Goal: Task Accomplishment & Management: Manage account settings

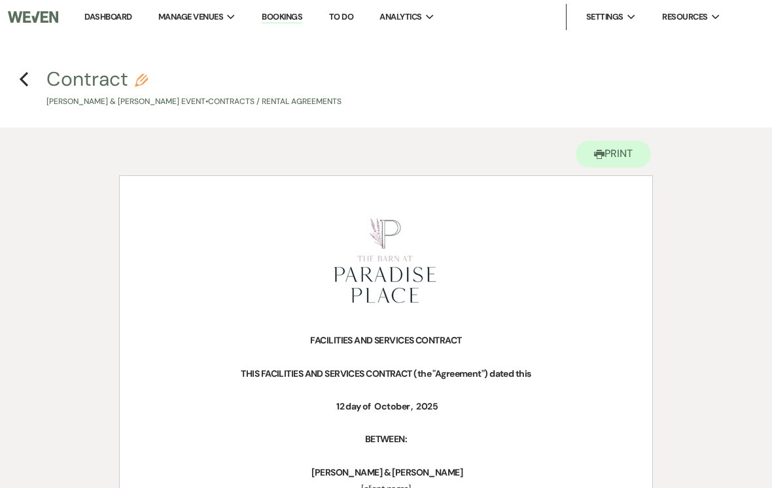
click at [13, 69] on h4 "Previous Contract Pencil [PERSON_NAME] & [PERSON_NAME] Event • Contracts / Rent…" at bounding box center [386, 86] width 772 height 43
click at [22, 75] on icon "Previous" at bounding box center [24, 79] width 10 height 16
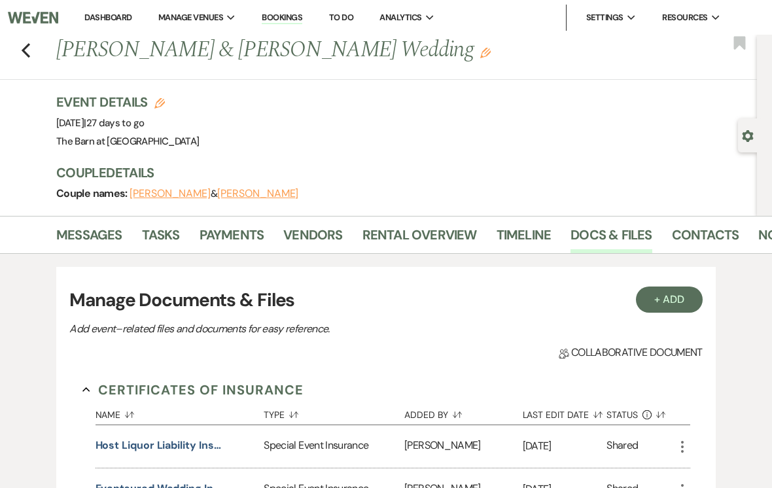
click at [30, 40] on button "Previous" at bounding box center [26, 48] width 10 height 18
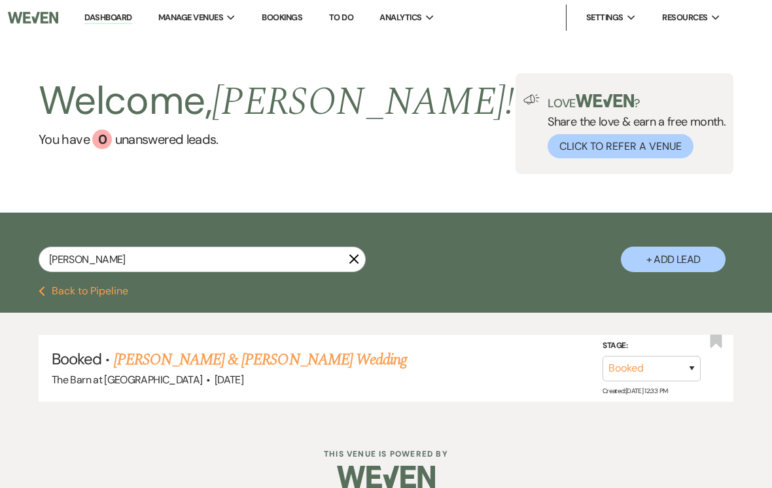
click at [128, 231] on div "[PERSON_NAME] + Add Lead" at bounding box center [386, 249] width 772 height 63
click at [157, 253] on input "[PERSON_NAME]" at bounding box center [202, 259] width 327 height 26
click at [357, 254] on icon "X" at bounding box center [354, 258] width 10 height 10
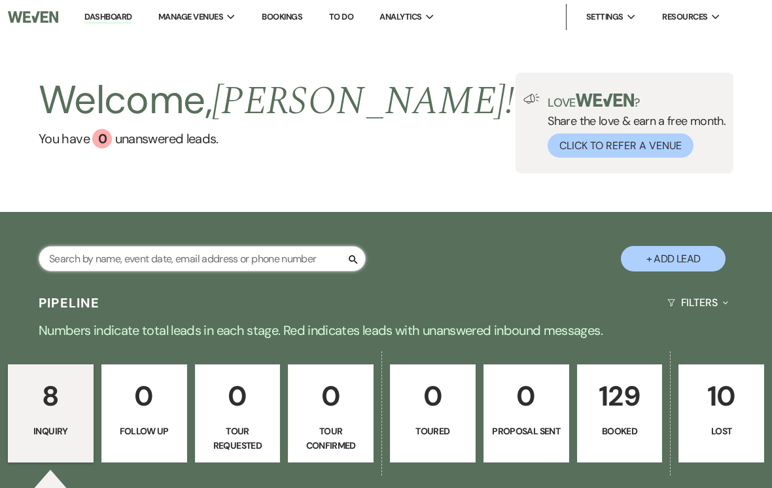
click at [198, 259] on input "text" at bounding box center [202, 259] width 327 height 26
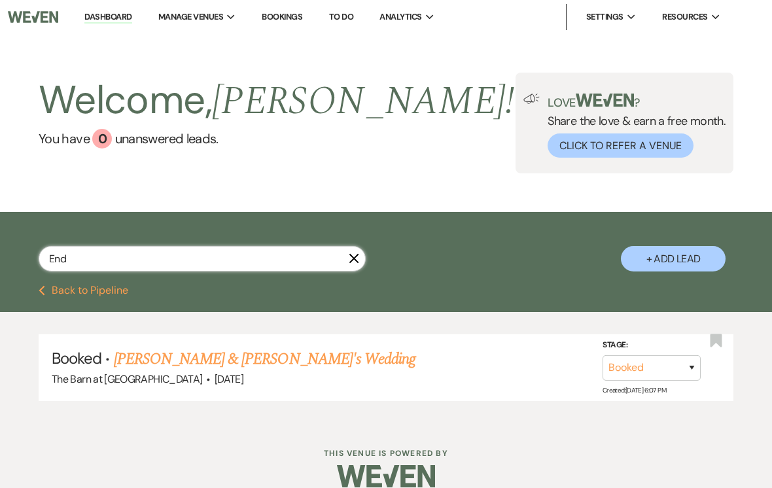
type input "Enda"
click at [165, 358] on link "[PERSON_NAME] & [PERSON_NAME] Wedding" at bounding box center [260, 359] width 293 height 24
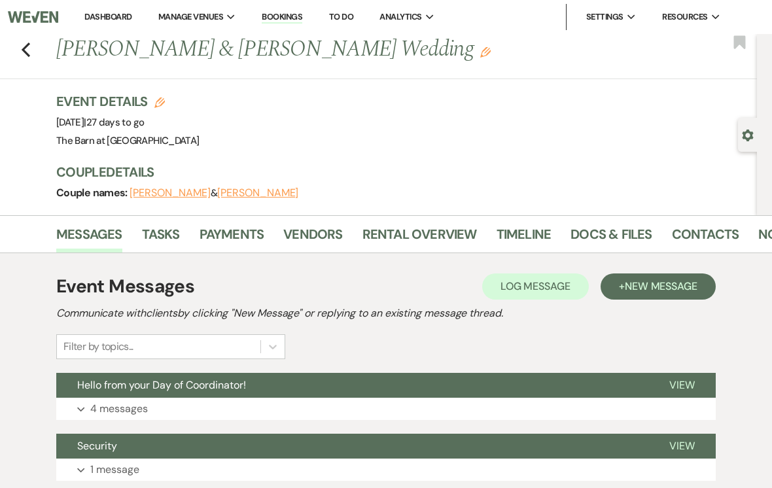
click at [29, 55] on use "button" at bounding box center [26, 50] width 9 height 14
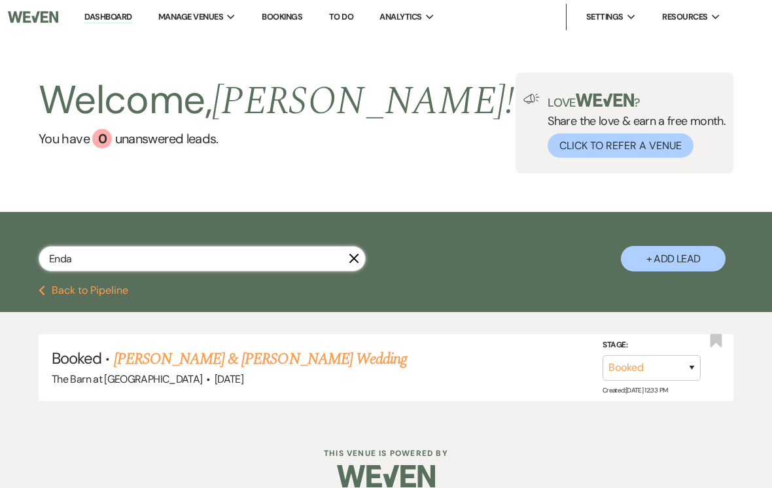
click at [182, 260] on input "Enda" at bounding box center [202, 259] width 327 height 26
type input "E"
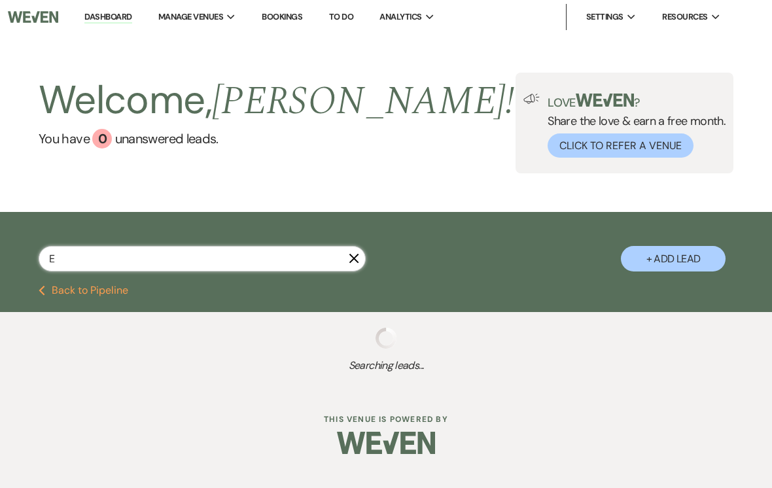
select select "8"
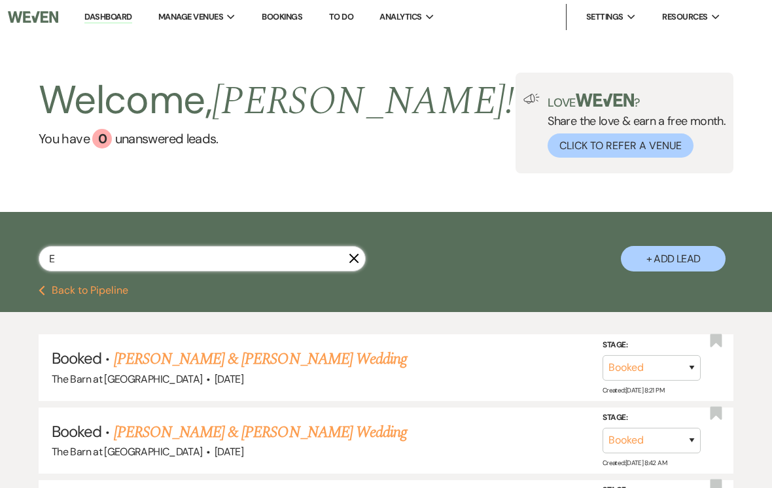
type input "Ed"
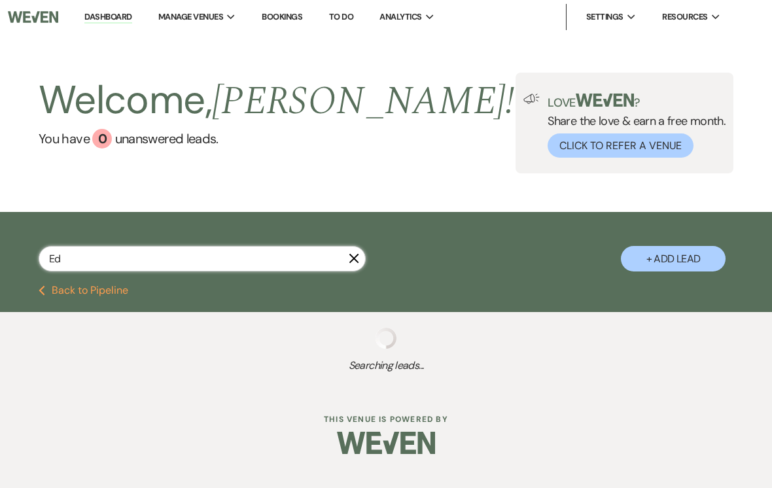
select select "8"
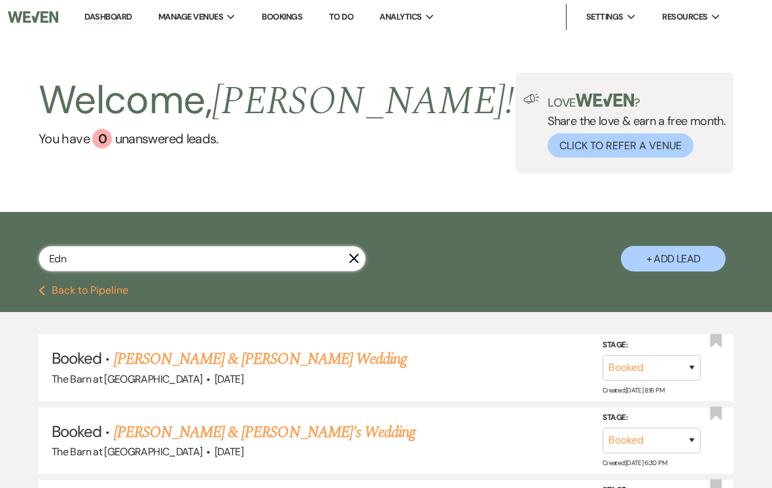
type input "[PERSON_NAME]"
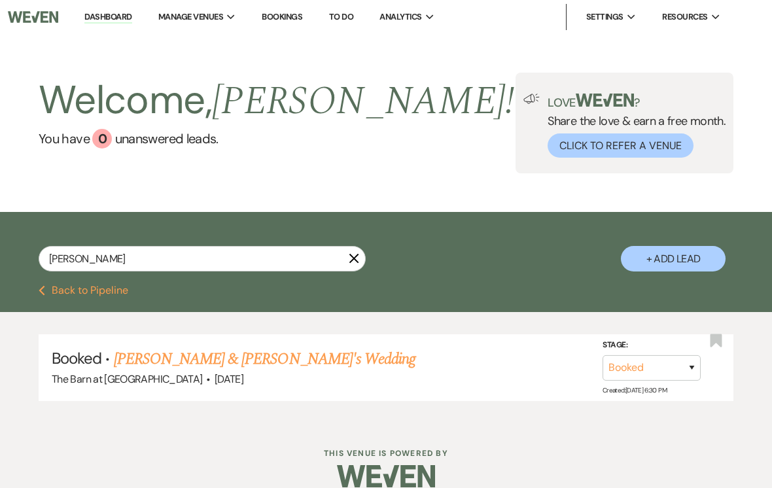
click at [171, 359] on link "[PERSON_NAME] & [PERSON_NAME]'s Wedding" at bounding box center [265, 359] width 302 height 24
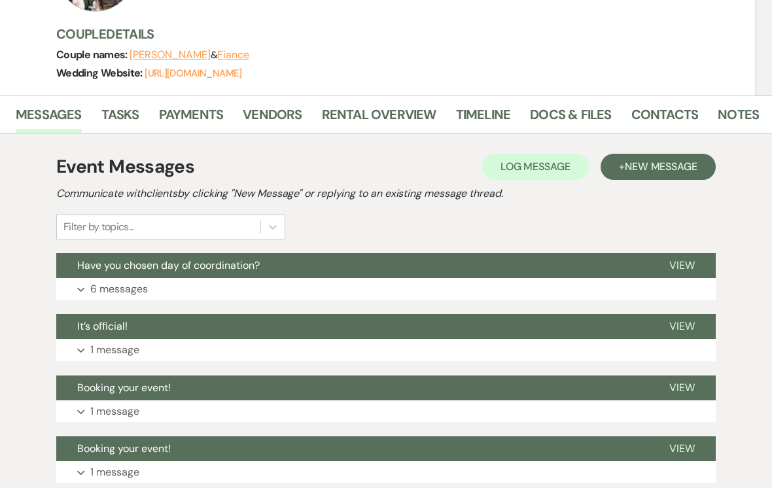
scroll to position [161, 0]
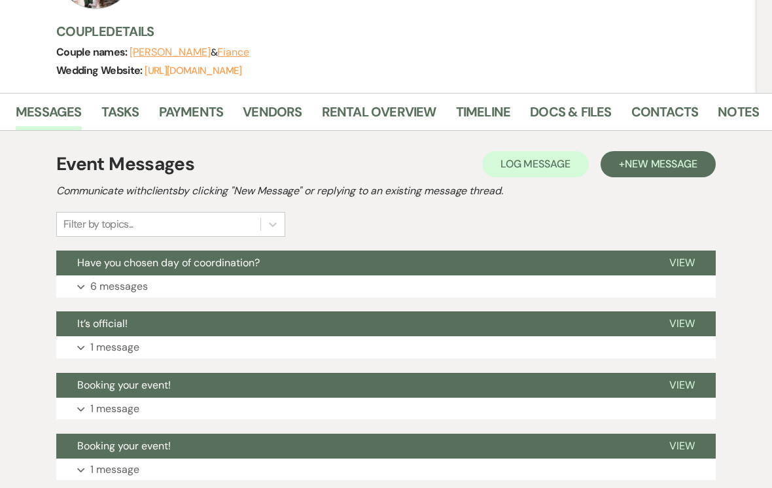
click at [269, 107] on link "Vendors" at bounding box center [272, 116] width 59 height 29
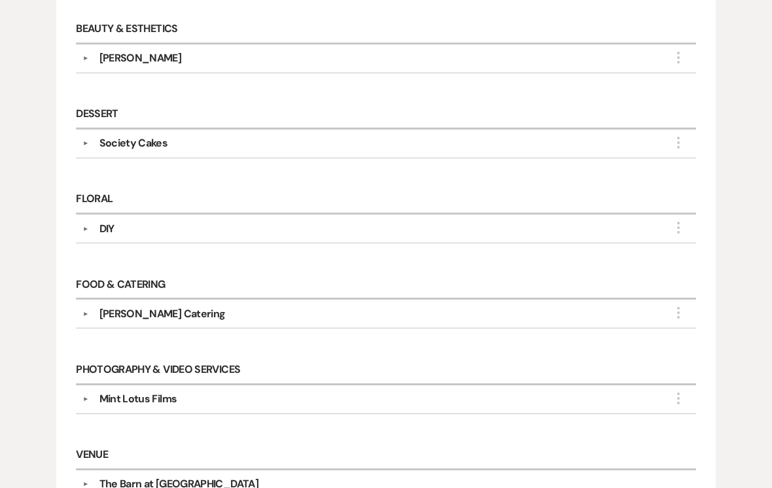
scroll to position [373, 0]
click at [128, 60] on div "[PERSON_NAME]" at bounding box center [140, 59] width 82 height 16
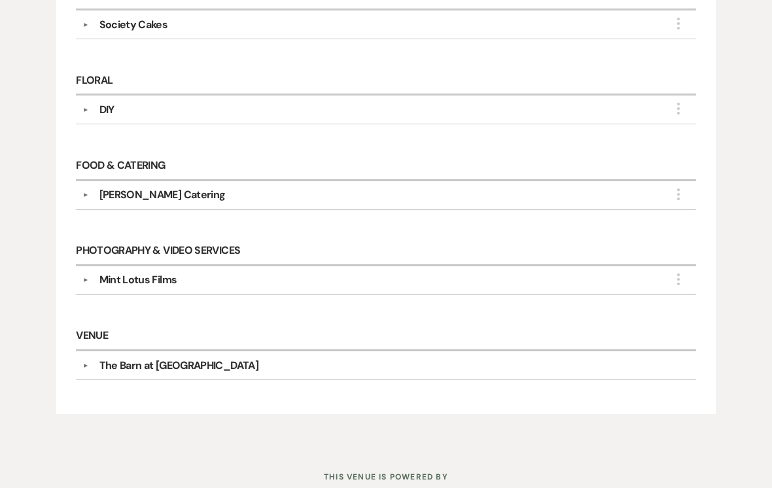
scroll to position [561, 0]
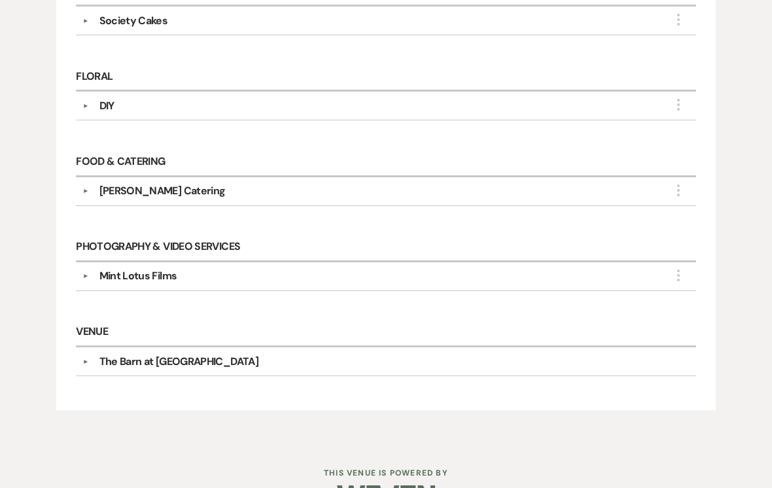
click at [164, 268] on div "Mint Lotus Films" at bounding box center [138, 276] width 78 height 16
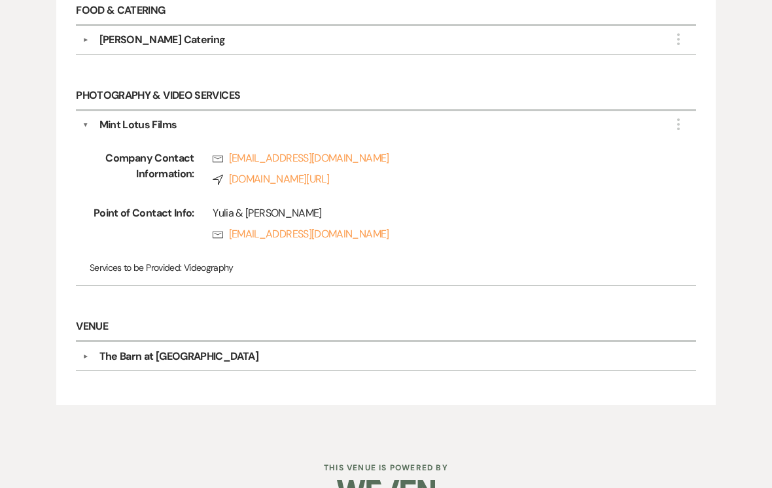
scroll to position [723, 0]
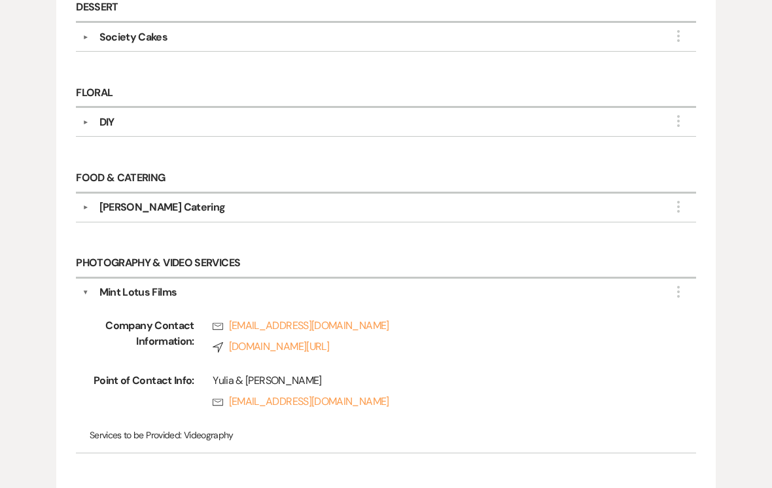
click at [166, 201] on div "[PERSON_NAME] Catering" at bounding box center [162, 208] width 126 height 16
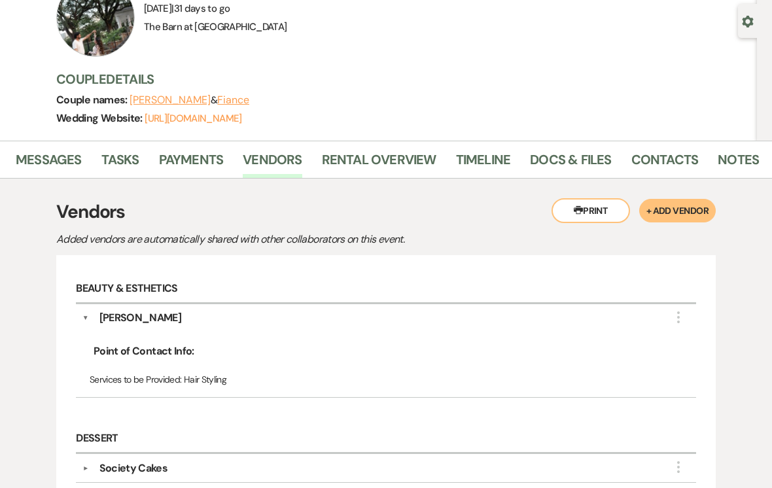
scroll to position [115, 0]
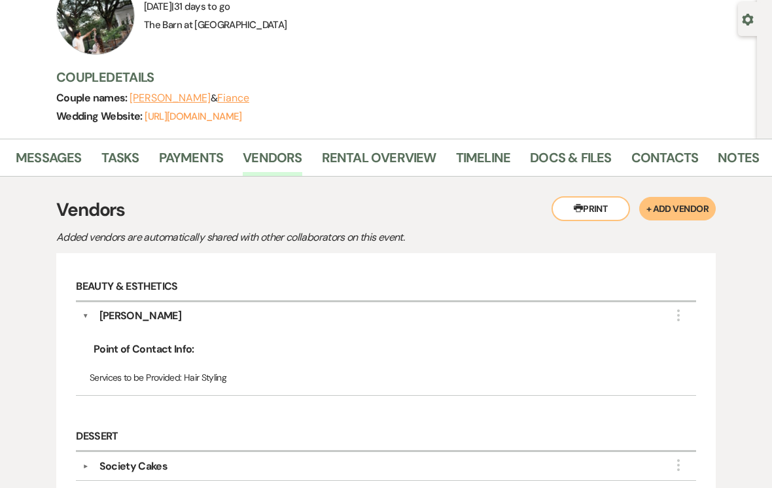
click at [565, 158] on link "Docs & Files" at bounding box center [570, 162] width 81 height 29
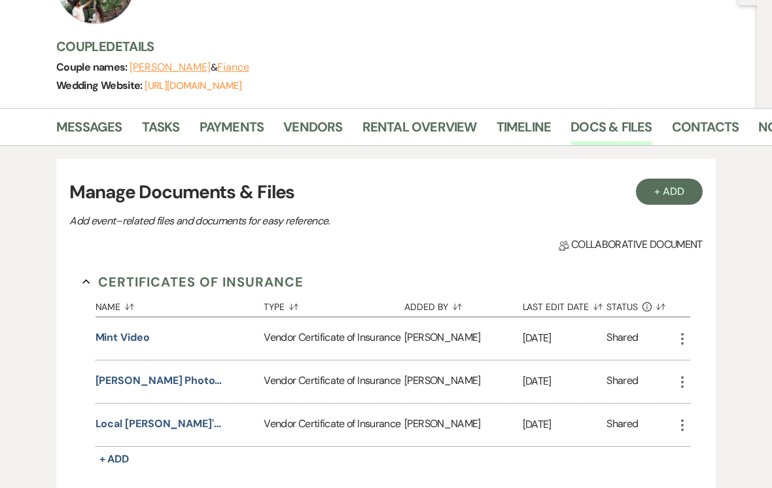
scroll to position [183, 0]
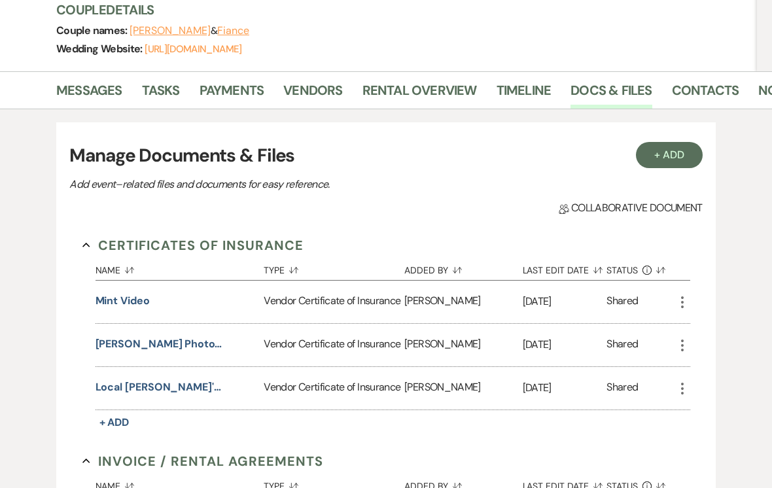
click at [170, 349] on button "[PERSON_NAME] Photography" at bounding box center [161, 345] width 131 height 16
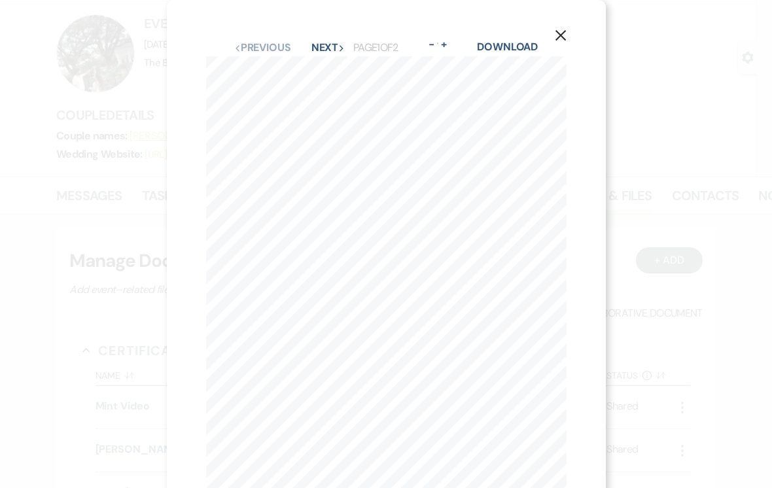
scroll to position [0, 0]
click at [559, 42] on button "X" at bounding box center [560, 35] width 90 height 70
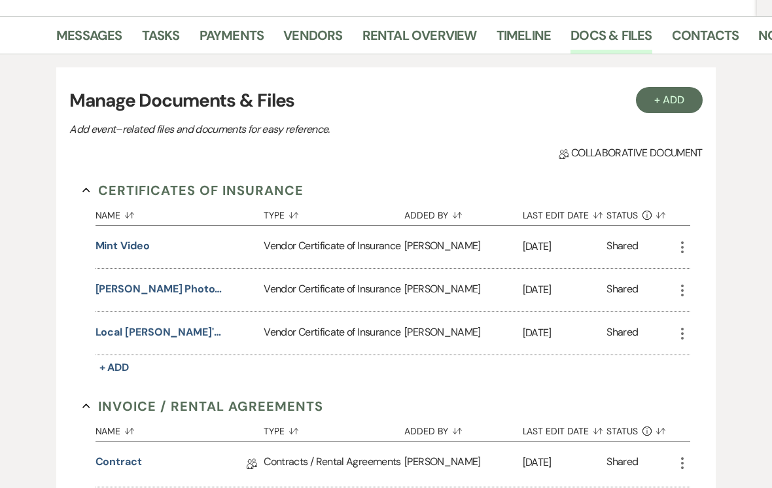
scroll to position [239, 0]
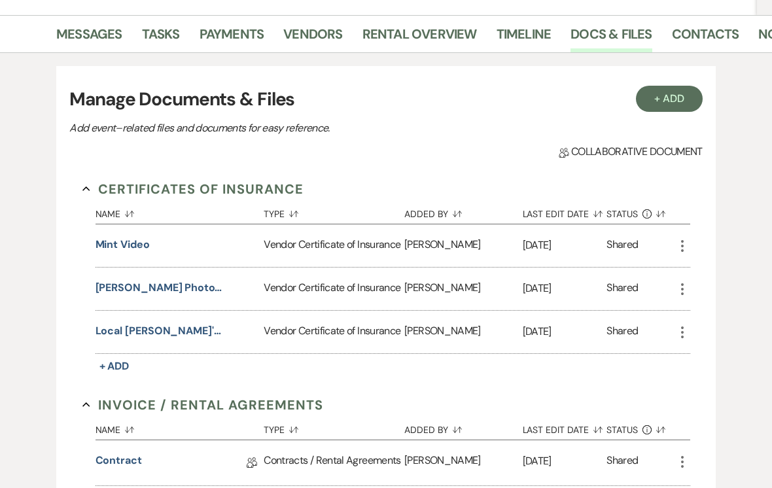
click at [441, 29] on link "Rental Overview" at bounding box center [419, 38] width 114 height 29
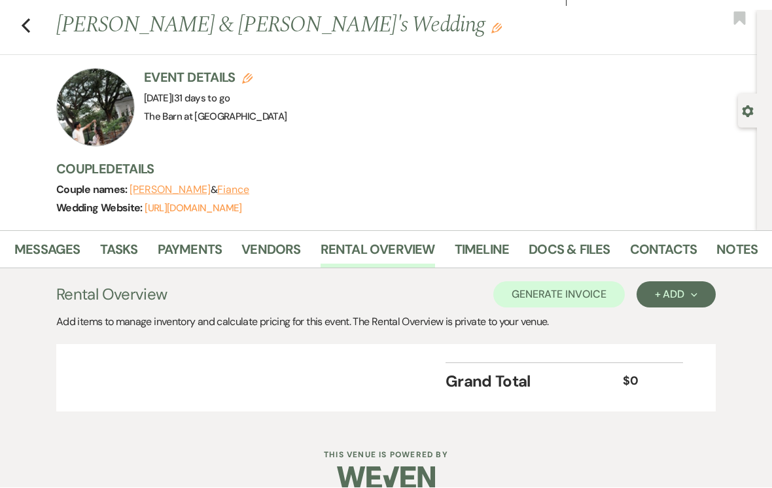
scroll to position [0, 41]
click at [291, 247] on link "Vendors" at bounding box center [272, 253] width 59 height 29
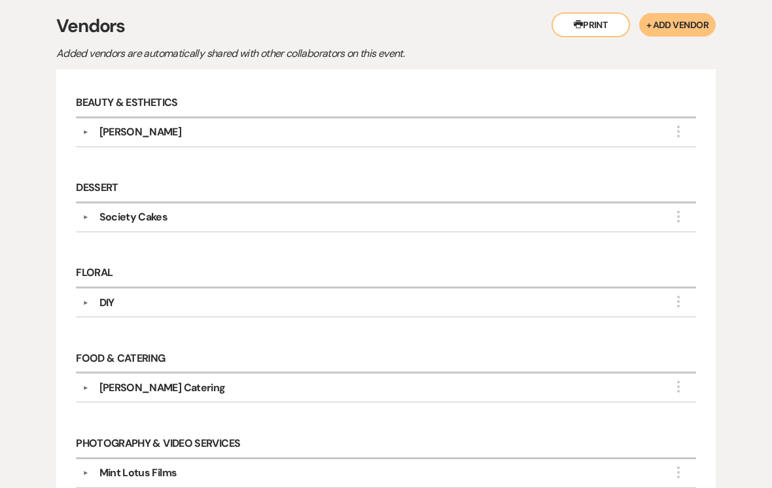
click at [138, 126] on div "[PERSON_NAME]" at bounding box center [140, 133] width 82 height 16
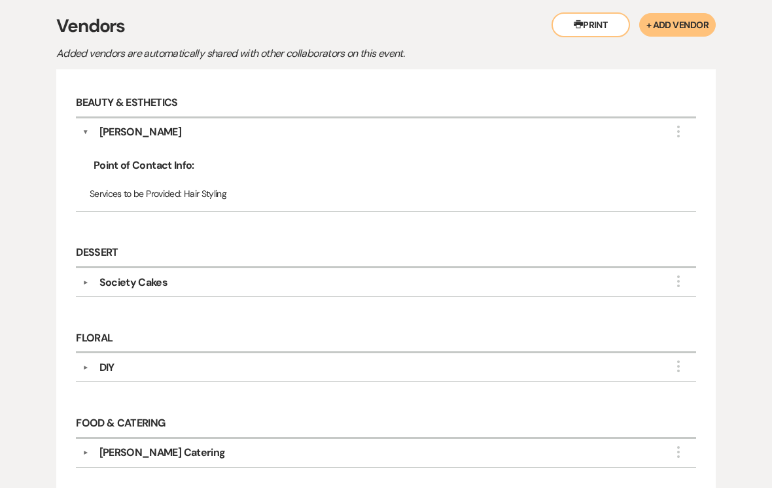
scroll to position [300, 0]
click at [101, 281] on div "Society Cakes" at bounding box center [133, 283] width 69 height 16
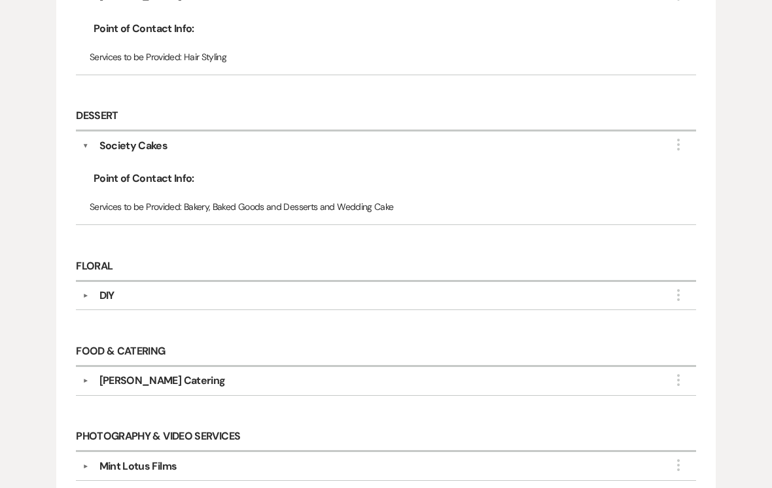
click at [82, 292] on button "▼" at bounding box center [86, 295] width 16 height 7
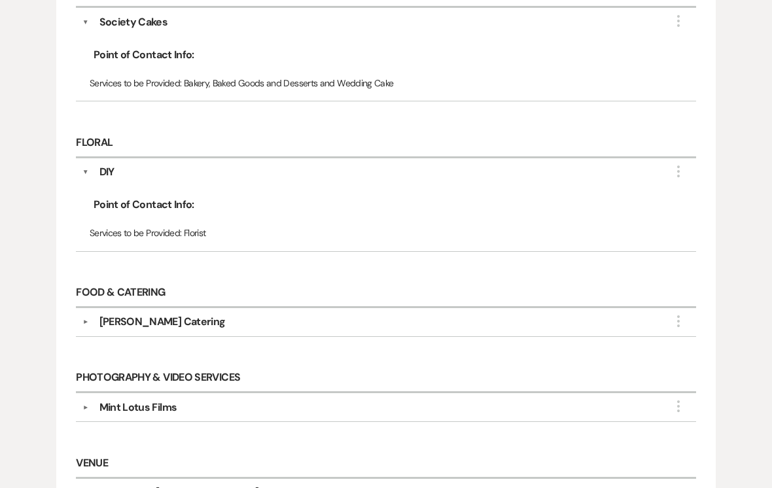
scroll to position [585, 0]
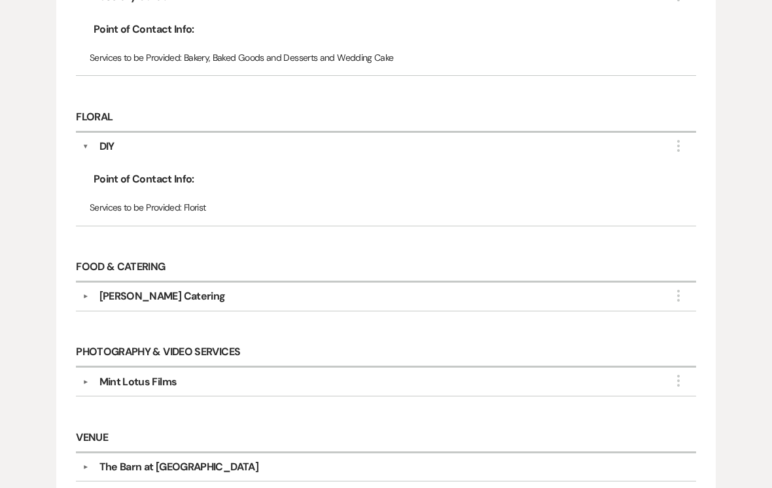
click at [89, 288] on div "[PERSON_NAME] Catering" at bounding box center [389, 296] width 601 height 16
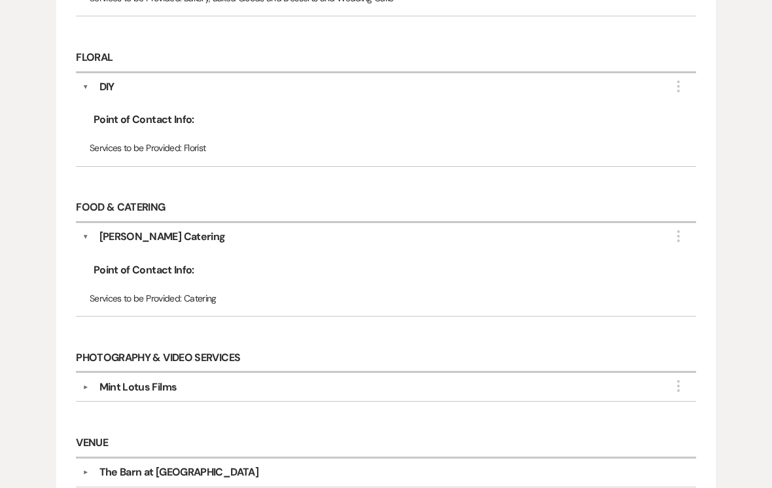
scroll to position [741, 0]
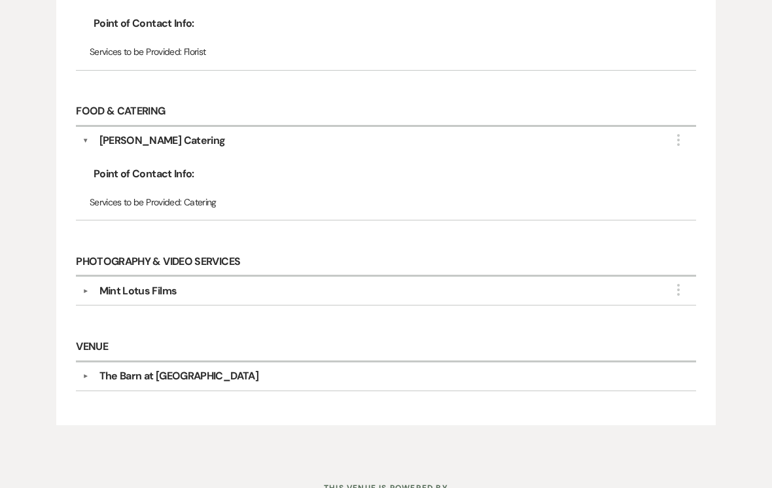
click at [100, 290] on div "Mint Lotus Films" at bounding box center [138, 291] width 78 height 16
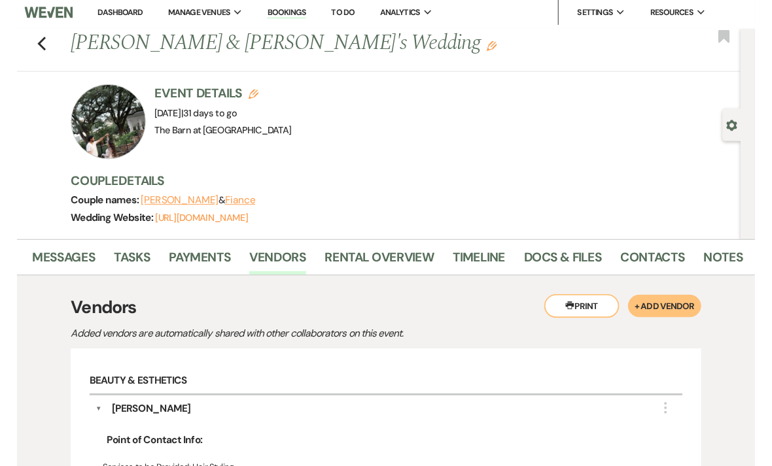
scroll to position [0, 0]
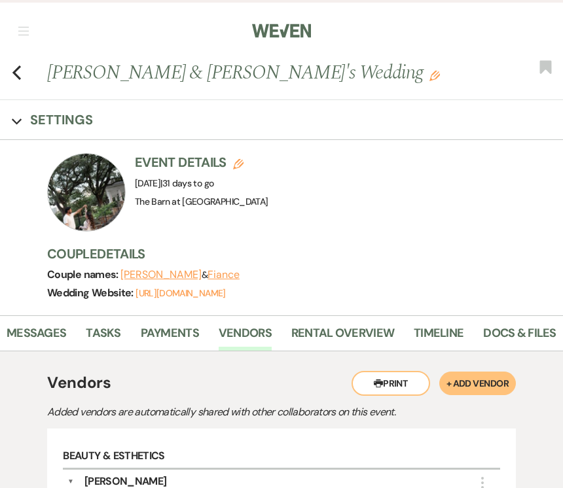
click at [540, 218] on div "Event Details Edit Event Date: [DATE] | 31 days to go Venue: [GEOGRAPHIC_DATA] …" at bounding box center [298, 192] width 502 height 78
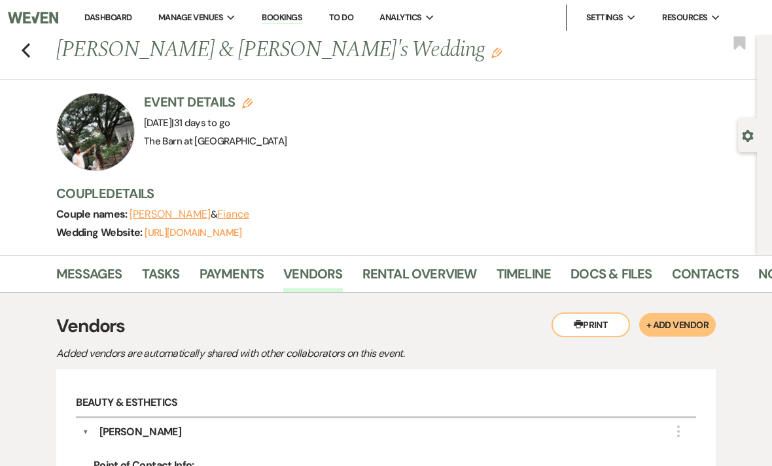
click at [21, 57] on icon "Previous" at bounding box center [26, 50] width 10 height 16
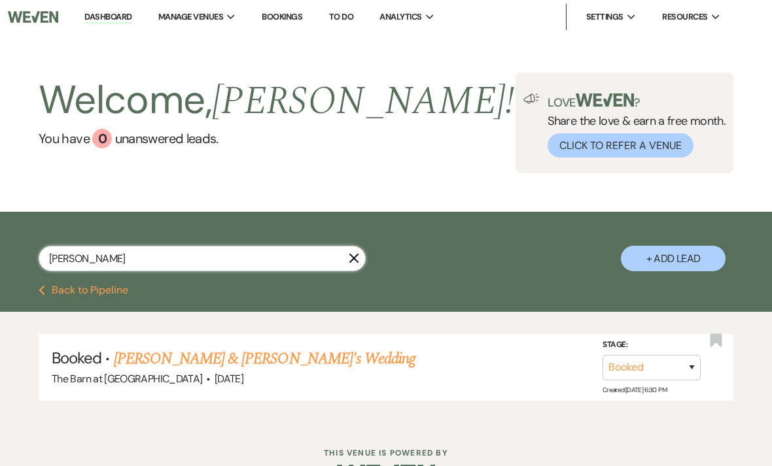
click at [126, 270] on input "[PERSON_NAME]" at bounding box center [202, 259] width 327 height 26
click at [355, 256] on icon "X" at bounding box center [354, 258] width 10 height 10
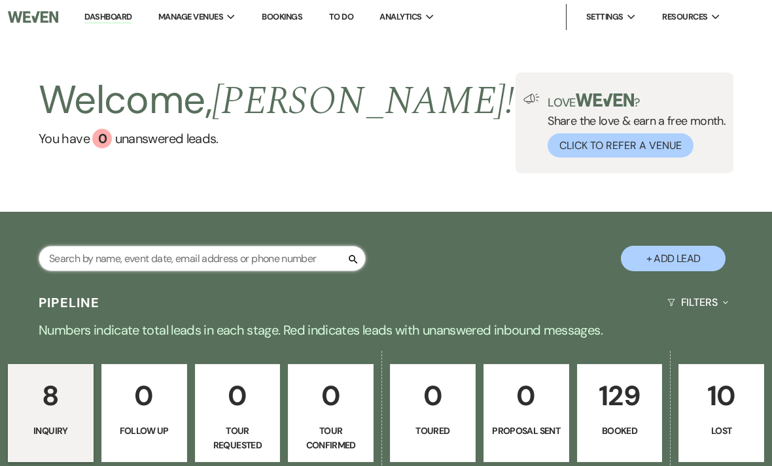
click at [260, 253] on input "text" at bounding box center [202, 259] width 327 height 26
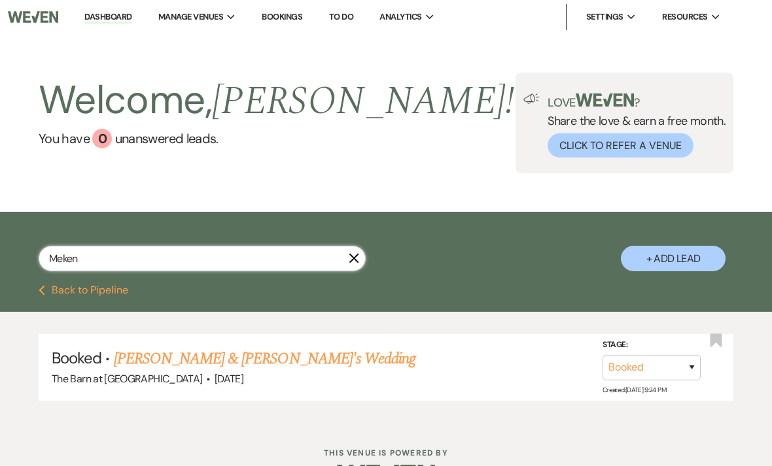
type input "Meken"
click at [175, 349] on link "[PERSON_NAME] & [PERSON_NAME]'s Wedding" at bounding box center [265, 359] width 302 height 24
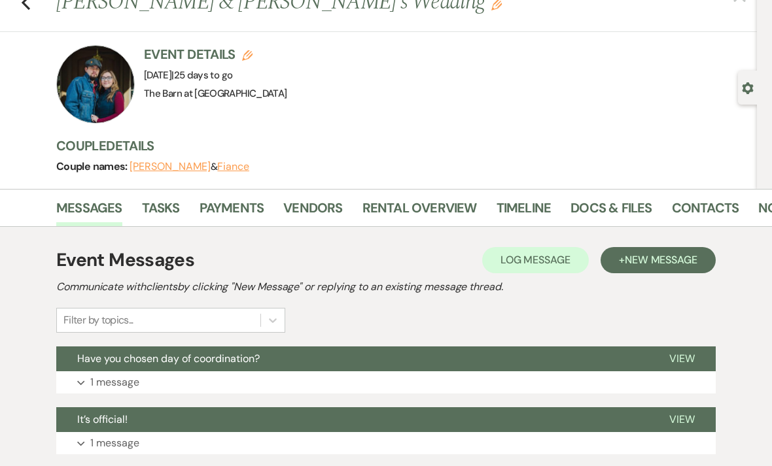
scroll to position [75, 0]
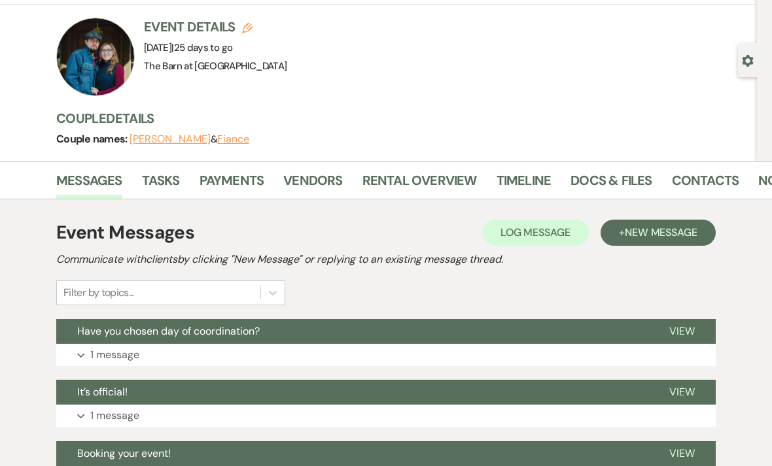
click at [627, 173] on link "Docs & Files" at bounding box center [610, 184] width 81 height 29
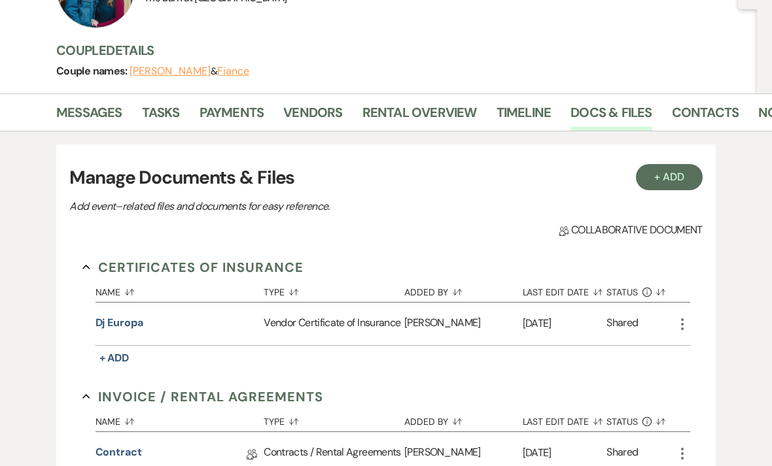
scroll to position [143, 0]
click at [328, 105] on link "Vendors" at bounding box center [312, 115] width 59 height 29
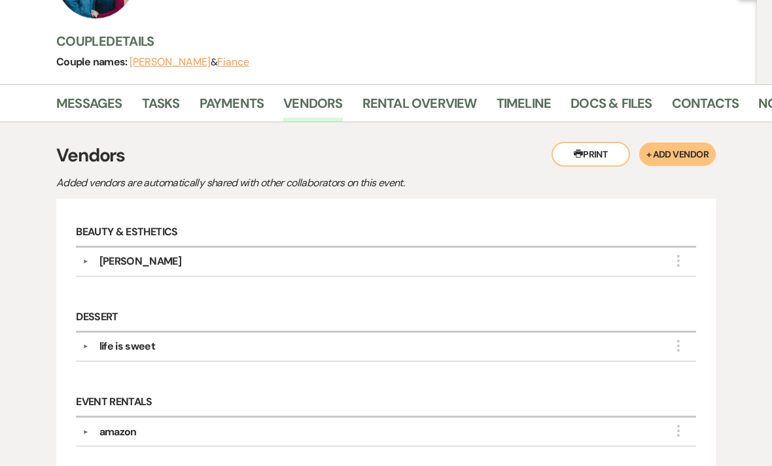
scroll to position [153, 0]
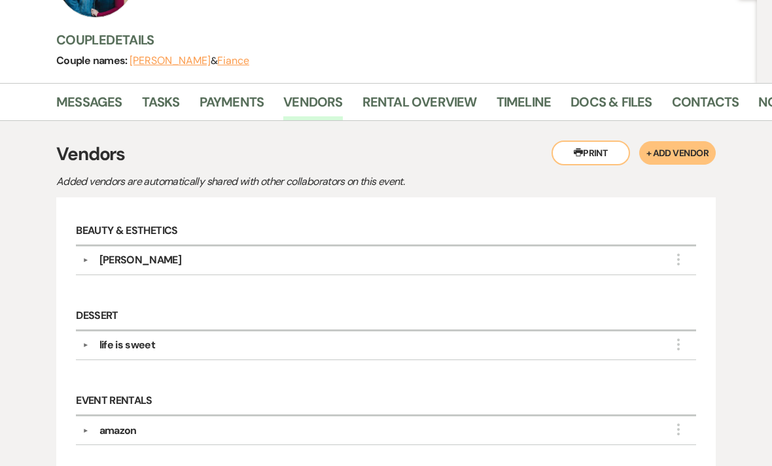
click at [602, 80] on div "Event Details Edit Event Date: [DATE] | 25 days to go Venue: [GEOGRAPHIC_DATA] …" at bounding box center [406, 11] width 701 height 144
click at [608, 106] on link "Docs & Files" at bounding box center [610, 106] width 81 height 29
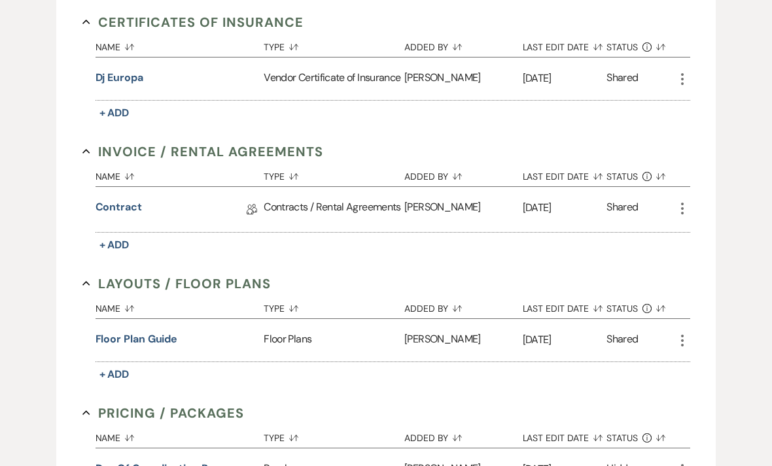
scroll to position [388, 0]
click at [123, 210] on link "Contract" at bounding box center [119, 210] width 46 height 20
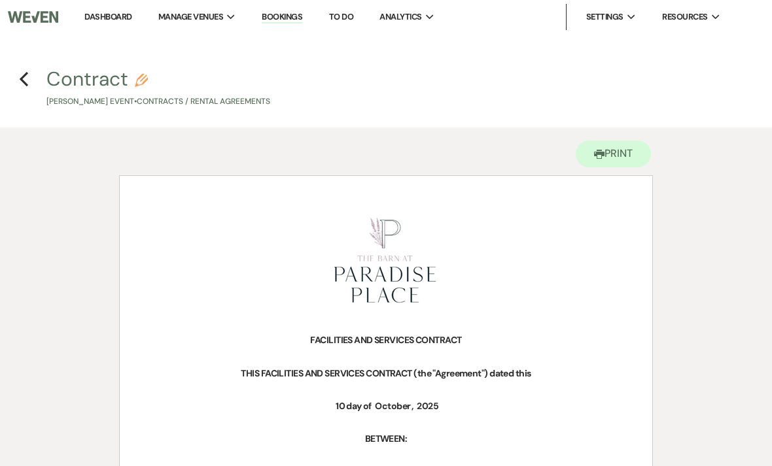
click at [26, 85] on use "button" at bounding box center [24, 79] width 9 height 14
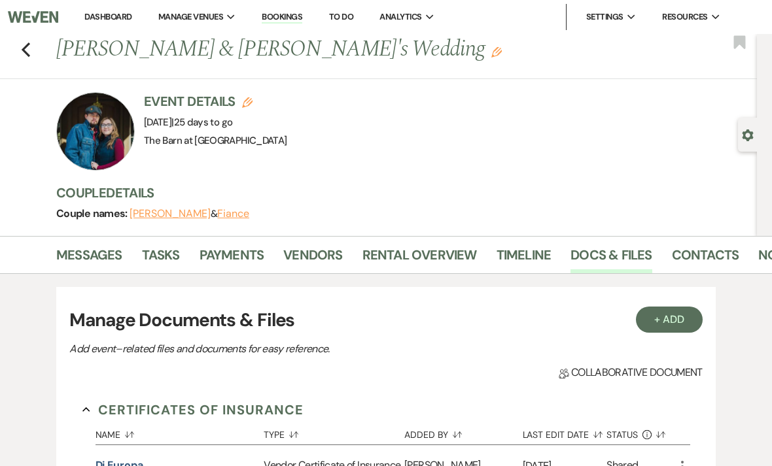
click at [324, 247] on link "Vendors" at bounding box center [312, 259] width 59 height 29
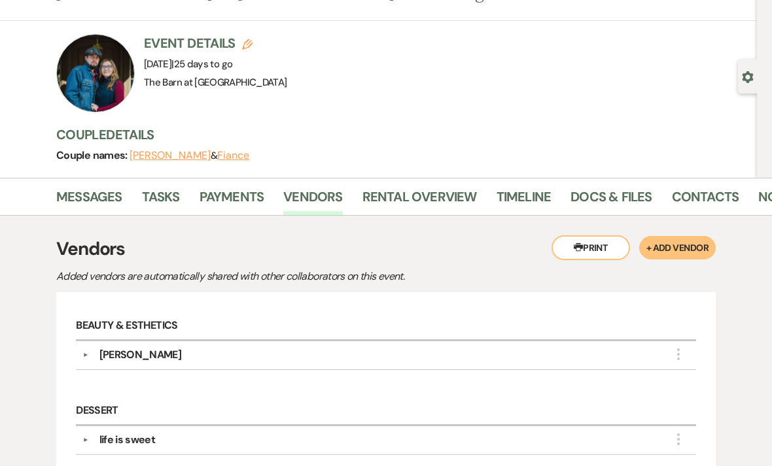
scroll to position [59, 0]
click at [602, 201] on link "Docs & Files" at bounding box center [610, 200] width 81 height 29
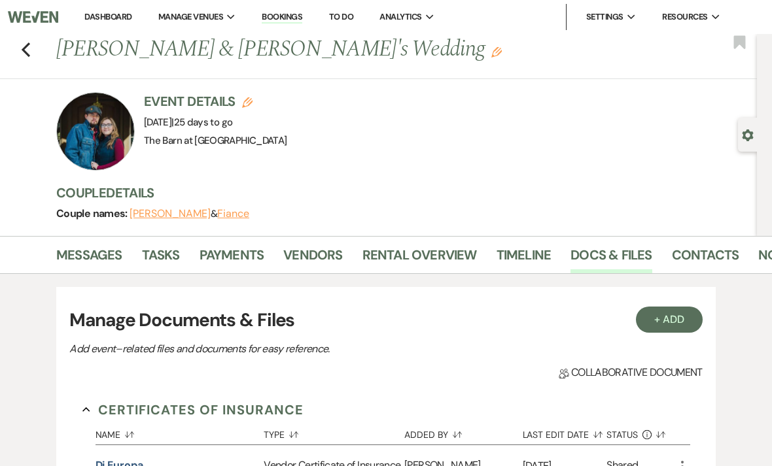
click at [317, 258] on link "Vendors" at bounding box center [312, 259] width 59 height 29
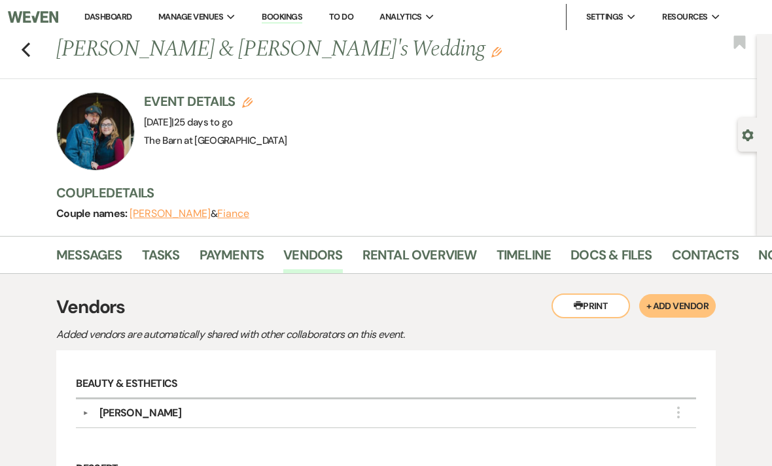
click at [29, 43] on use "button" at bounding box center [26, 50] width 9 height 14
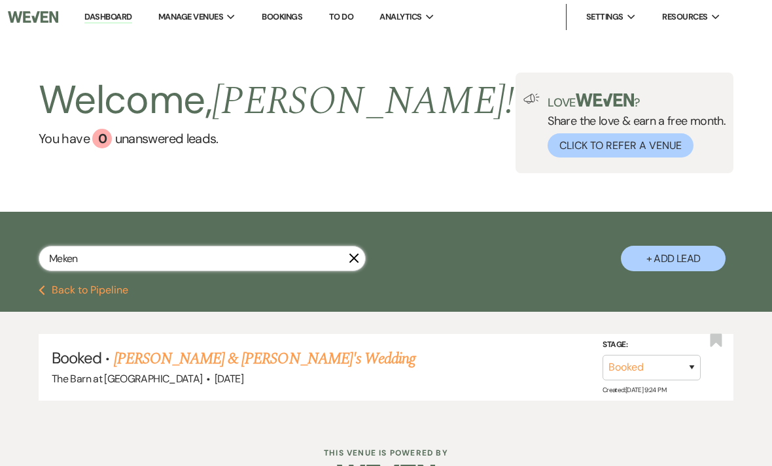
click at [150, 268] on input "Meken" at bounding box center [202, 259] width 327 height 26
click at [356, 253] on icon "X" at bounding box center [354, 258] width 10 height 10
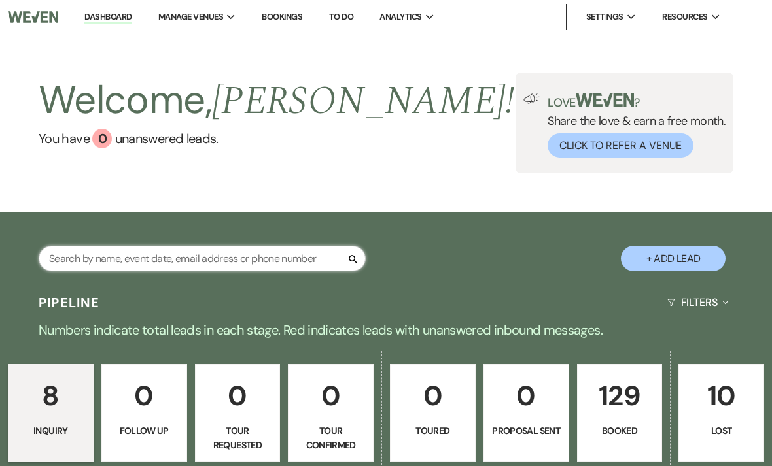
click at [288, 254] on input "text" at bounding box center [202, 259] width 327 height 26
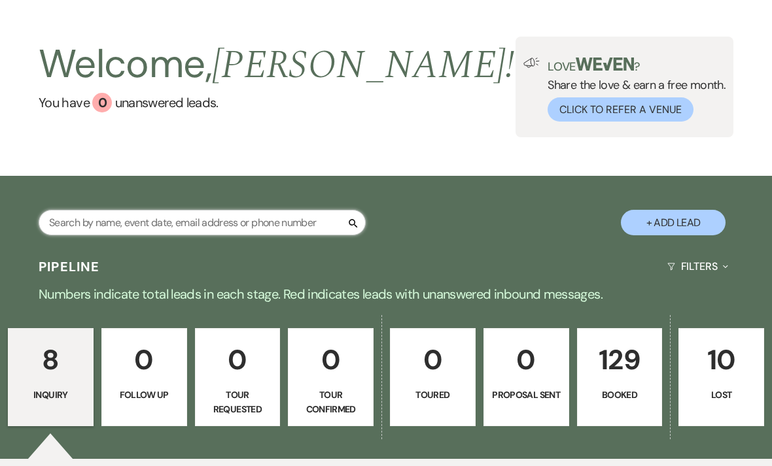
scroll to position [46, 0]
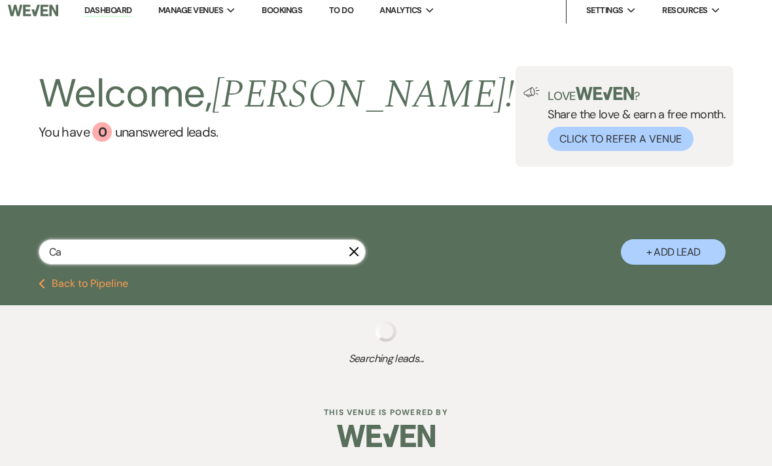
type input "Cal"
select select "8"
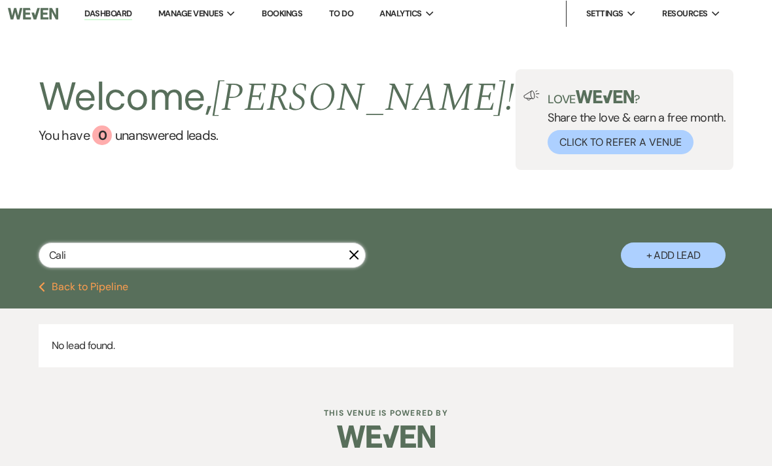
type input "Cal"
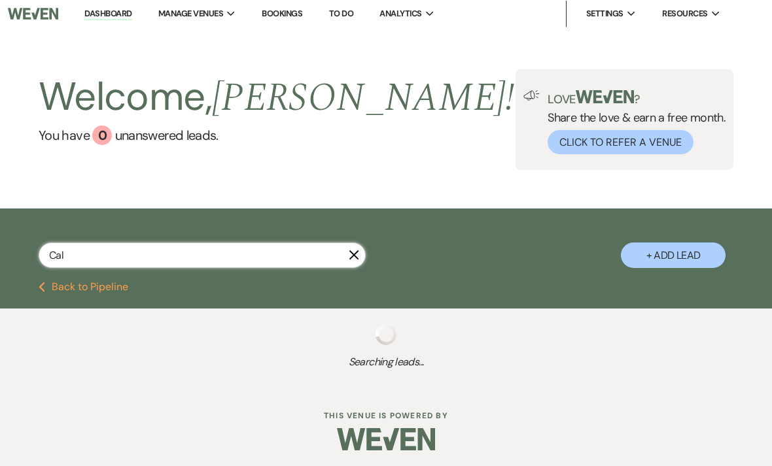
select select "8"
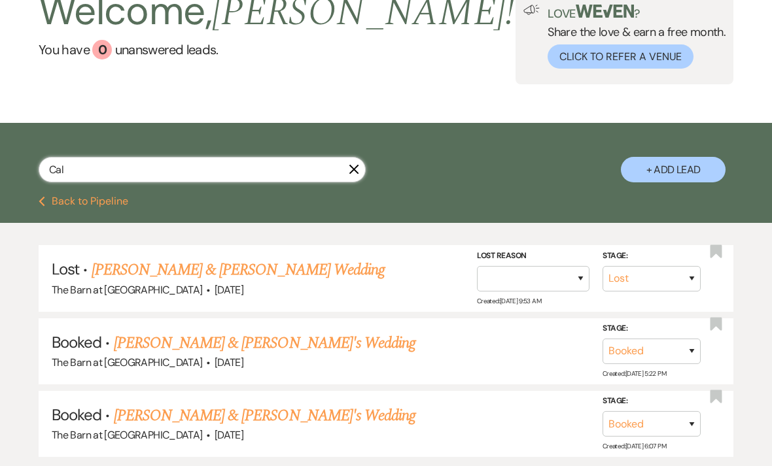
scroll to position [137, 0]
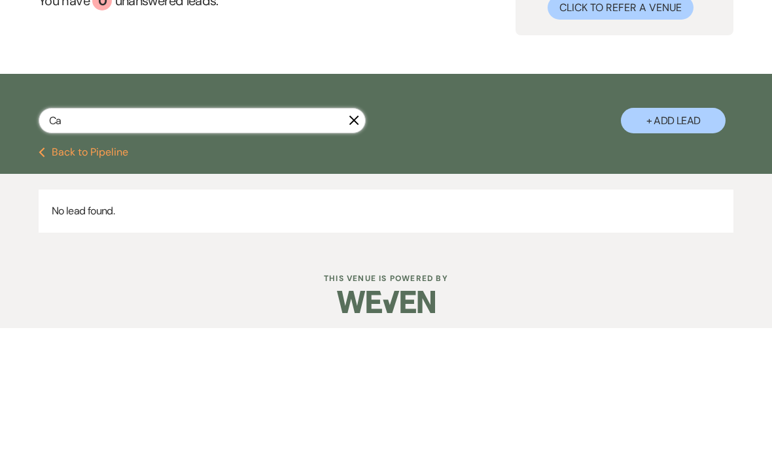
type input "Cal"
select select "8"
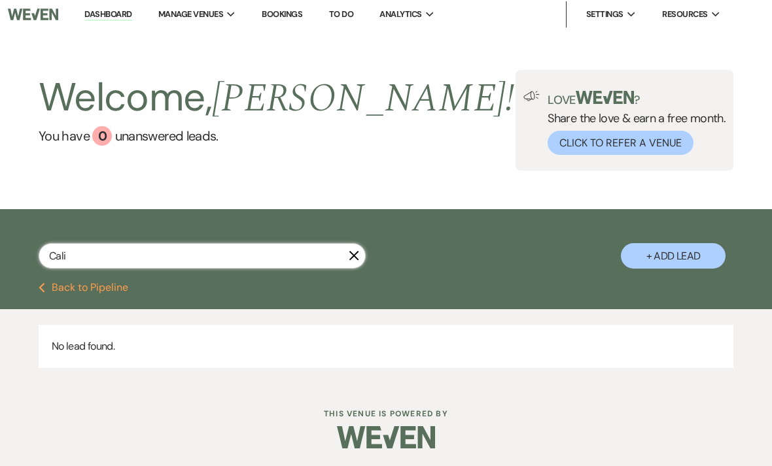
scroll to position [3, 0]
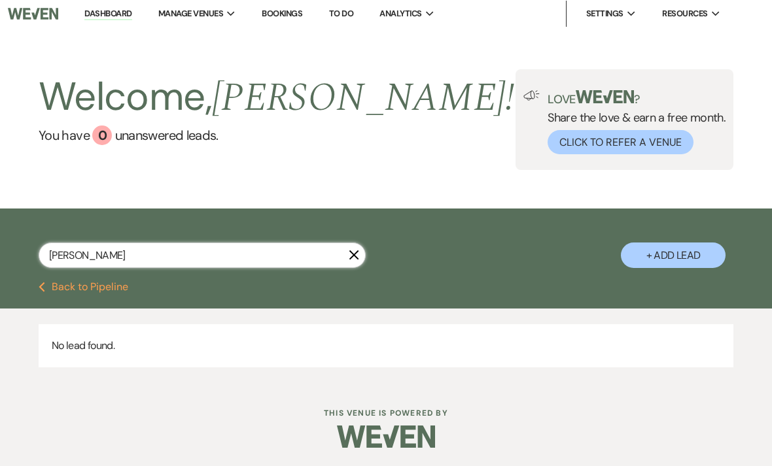
type input "Calian"
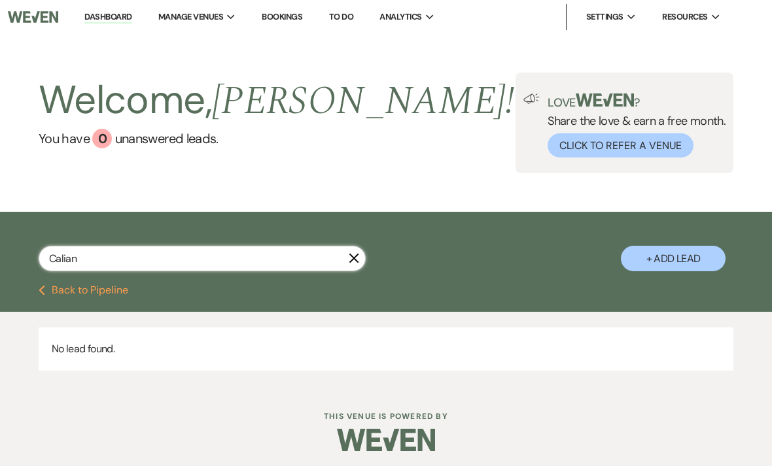
click at [166, 252] on input "Calian" at bounding box center [202, 259] width 327 height 26
click at [349, 258] on icon "X" at bounding box center [354, 258] width 10 height 10
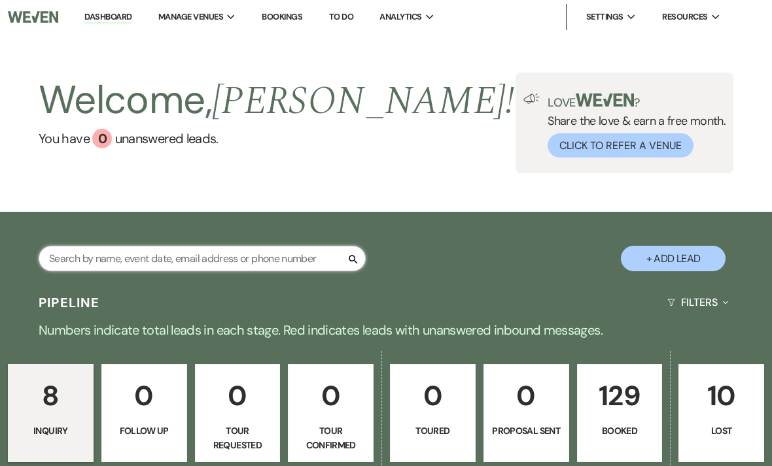
click at [282, 253] on input "text" at bounding box center [202, 259] width 327 height 26
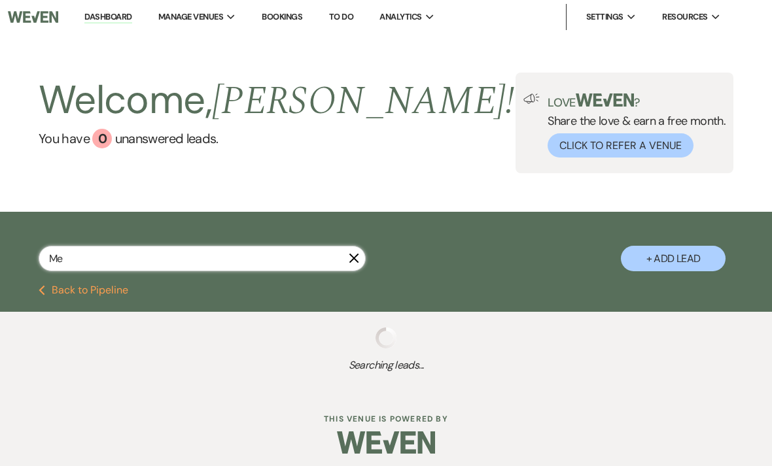
type input "Mek"
select select "8"
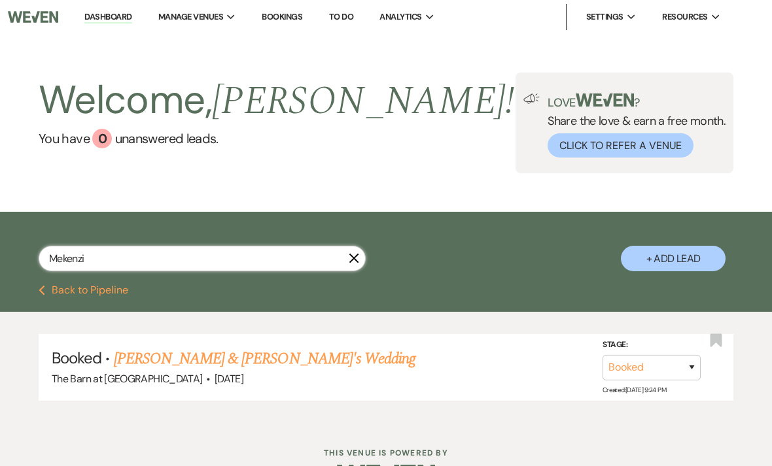
type input "Mekenzie"
click at [319, 359] on link "[PERSON_NAME] & [PERSON_NAME]'s Wedding" at bounding box center [265, 359] width 302 height 24
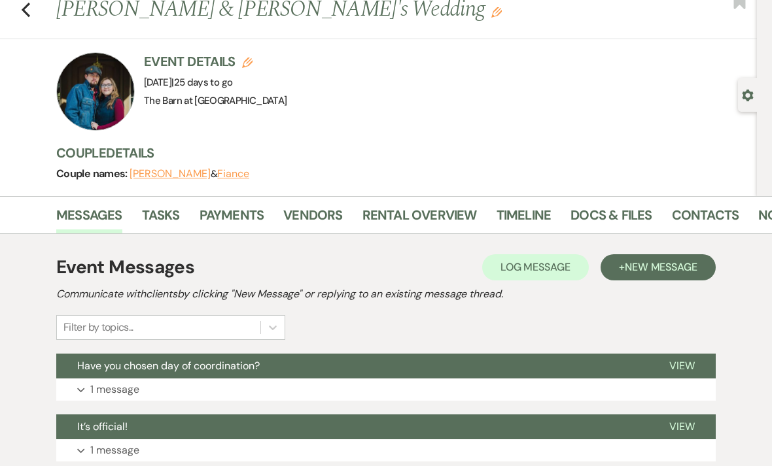
click at [136, 398] on button "Expand 1 message" at bounding box center [385, 390] width 659 height 22
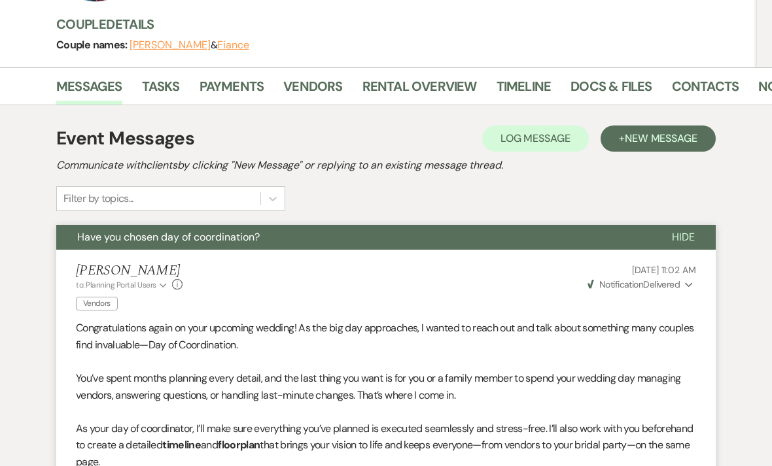
click at [687, 226] on button "Hide" at bounding box center [683, 238] width 65 height 25
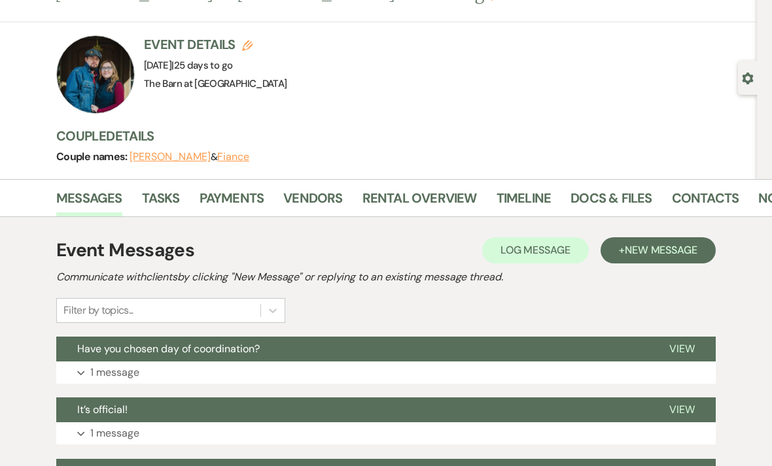
scroll to position [55, 0]
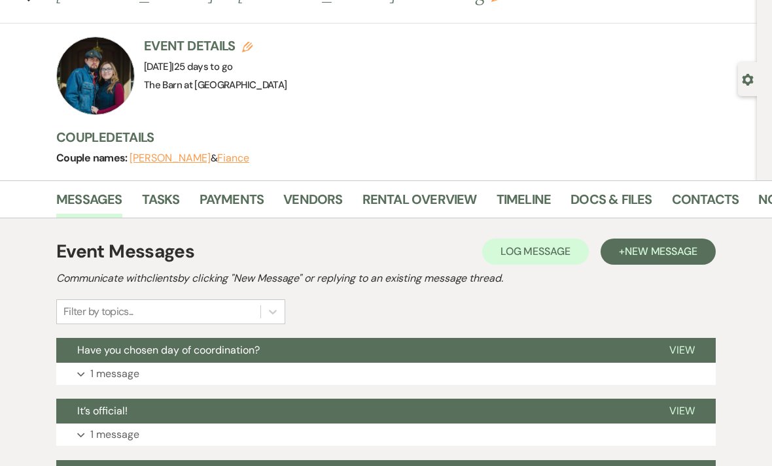
click at [175, 195] on link "Tasks" at bounding box center [161, 204] width 38 height 29
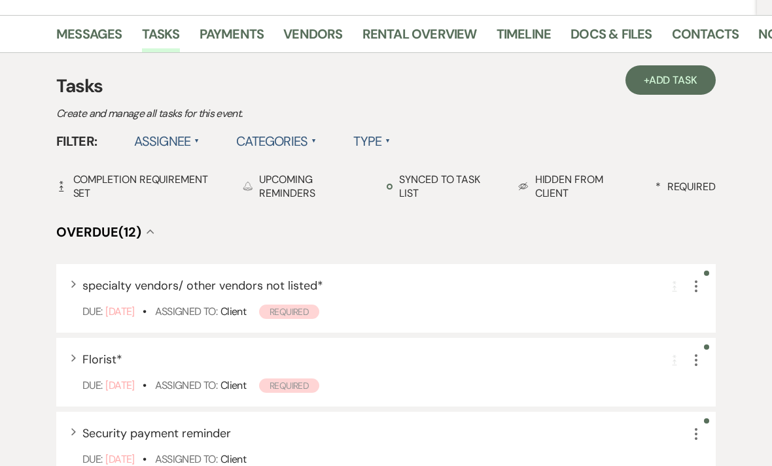
scroll to position [222, 0]
click at [249, 38] on link "Payments" at bounding box center [232, 37] width 65 height 29
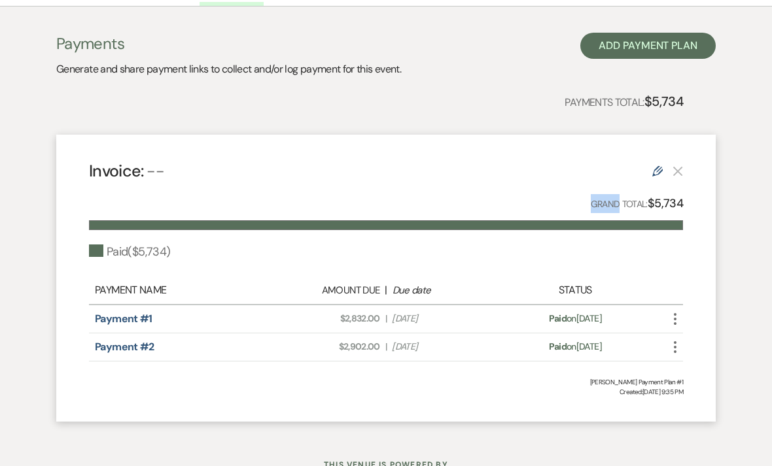
scroll to position [268, 0]
click at [754, 281] on div "Payments Generate and share payment links to collect and/or log payment for thi…" at bounding box center [386, 221] width 746 height 428
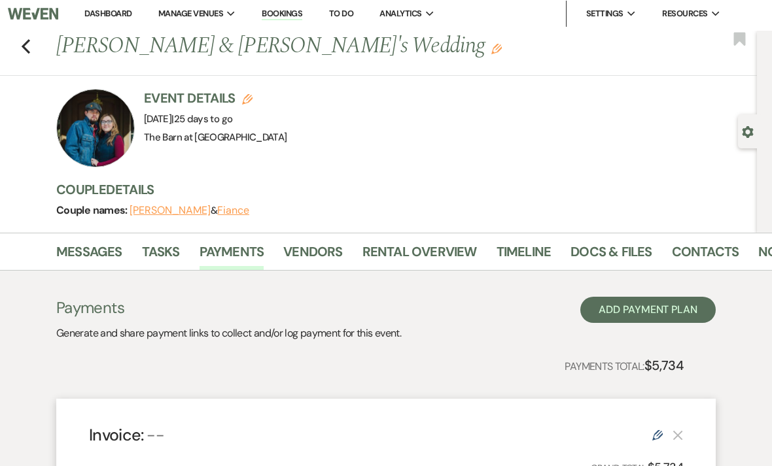
scroll to position [0, 0]
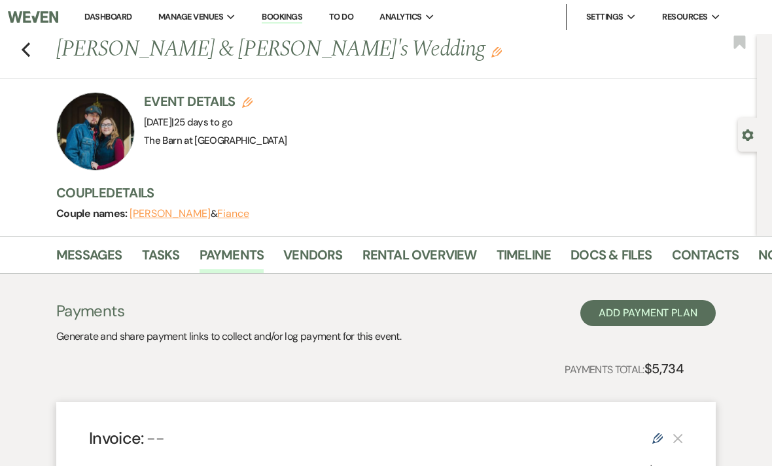
click at [24, 46] on icon "Previous" at bounding box center [26, 50] width 10 height 16
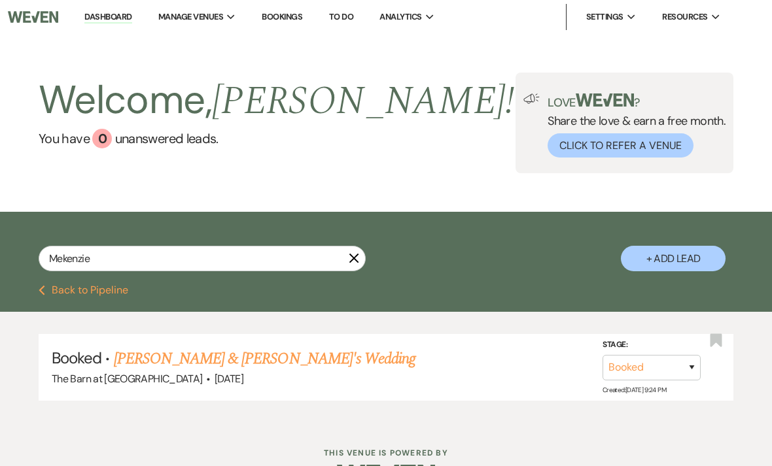
scroll to position [38, 0]
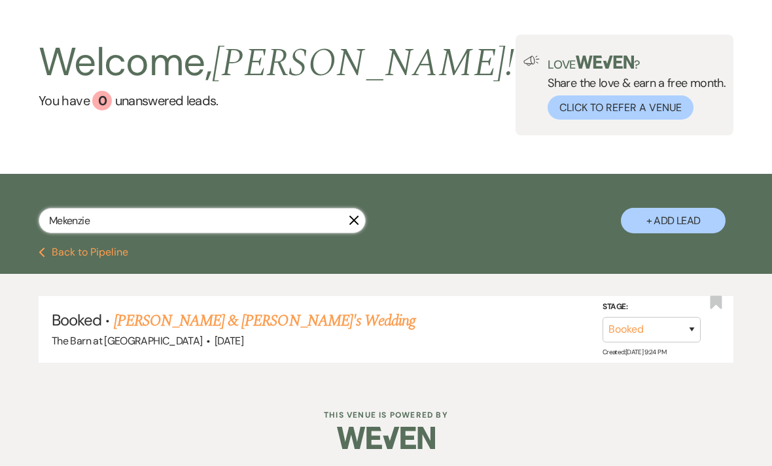
click at [125, 217] on input "Mekenzie" at bounding box center [202, 221] width 327 height 26
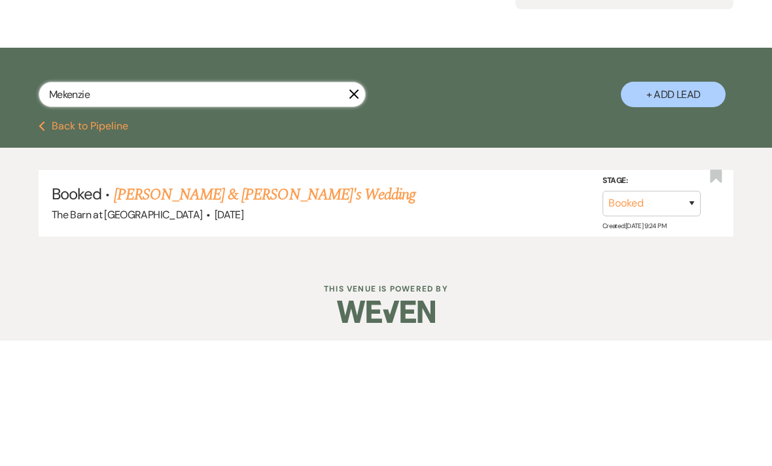
click at [133, 208] on input "Mekenzie" at bounding box center [202, 221] width 327 height 26
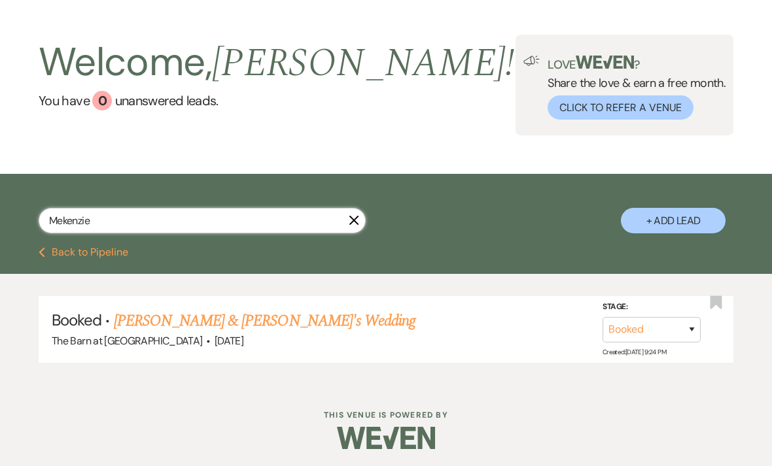
click at [359, 228] on input "Mekenzie" at bounding box center [202, 221] width 327 height 26
click at [343, 222] on input "Mekenzie" at bounding box center [202, 221] width 327 height 26
click at [358, 214] on input "Mekenzie" at bounding box center [202, 221] width 327 height 26
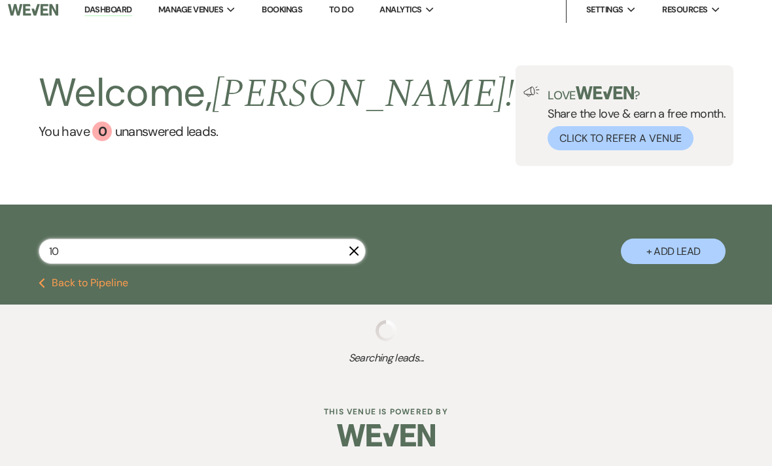
scroll to position [7, 0]
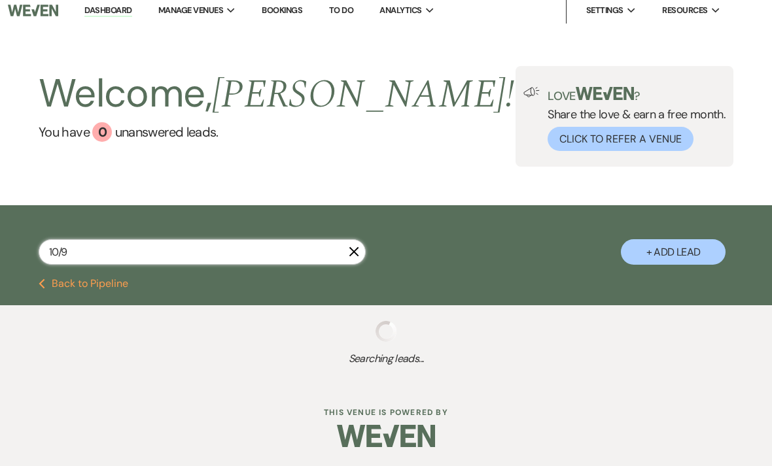
scroll to position [3, 0]
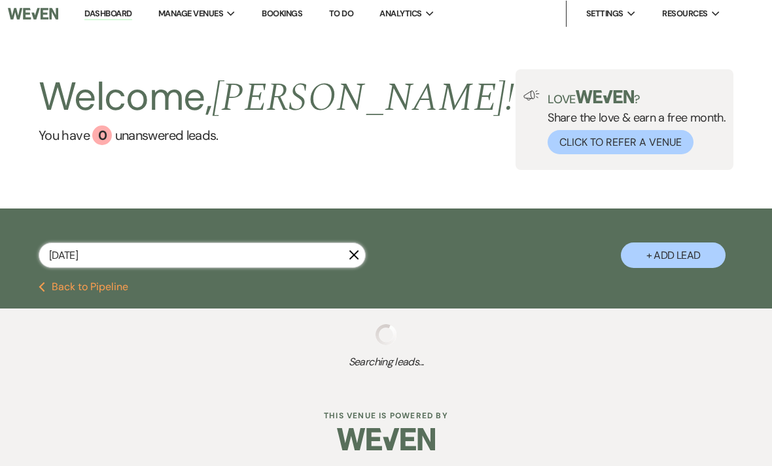
type input "10/9/25"
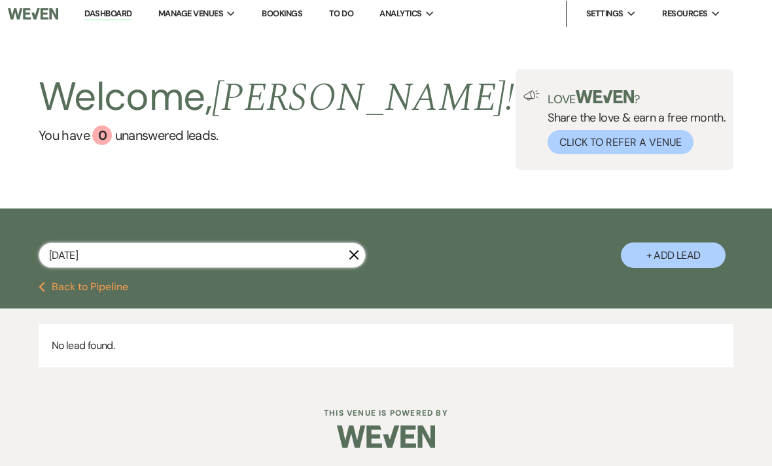
click at [344, 243] on input "10/9/25" at bounding box center [202, 256] width 327 height 26
click at [354, 247] on input "10/9/25" at bounding box center [202, 256] width 327 height 26
click at [356, 245] on input "10/9/25" at bounding box center [202, 256] width 327 height 26
click at [77, 288] on button "Previous Back to Pipeline" at bounding box center [84, 287] width 90 height 10
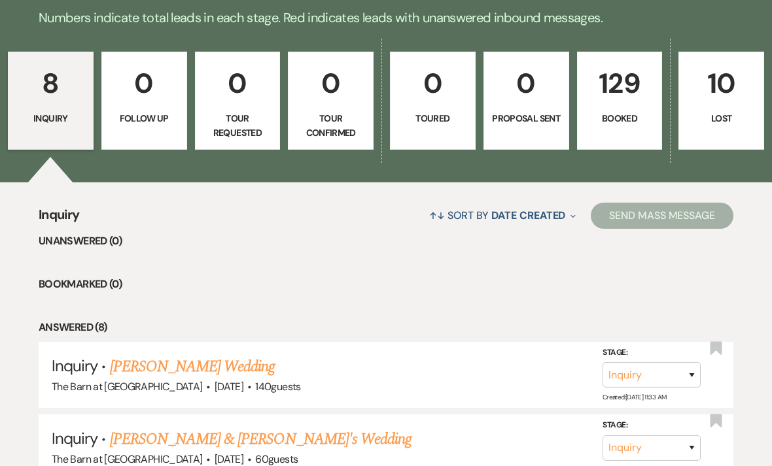
scroll to position [301, 0]
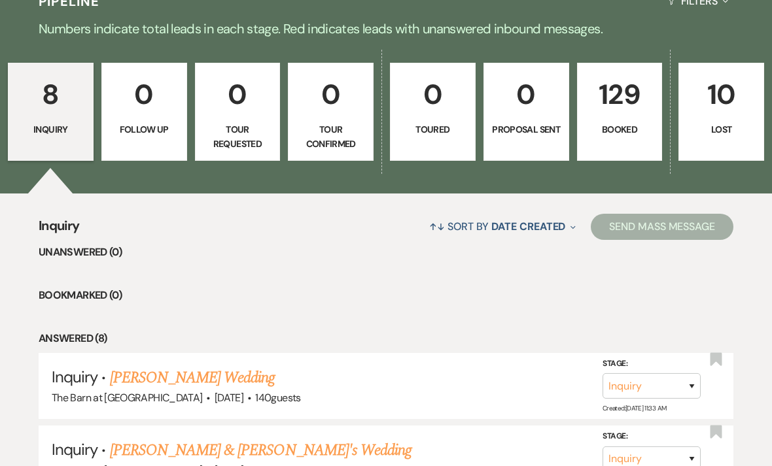
click at [636, 116] on p "129" at bounding box center [619, 95] width 69 height 44
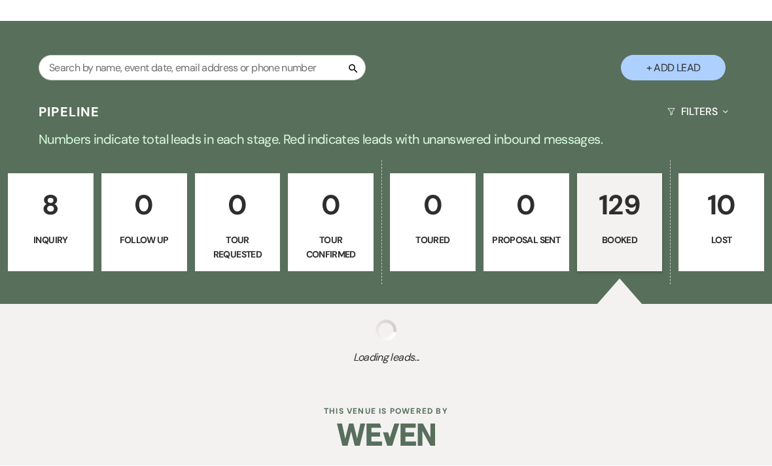
scroll to position [147, 0]
